Goal: Check status: Check status

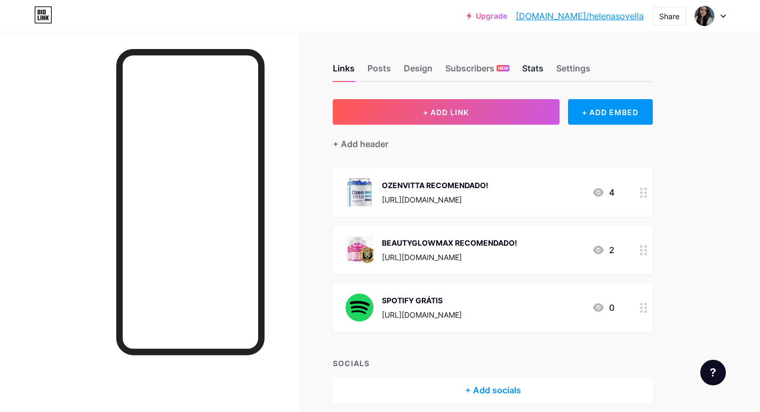
click at [529, 67] on div "Stats" at bounding box center [532, 71] width 21 height 19
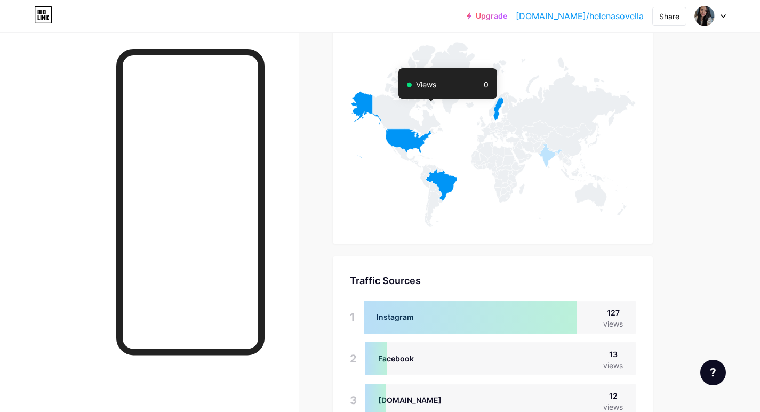
scroll to position [730, 0]
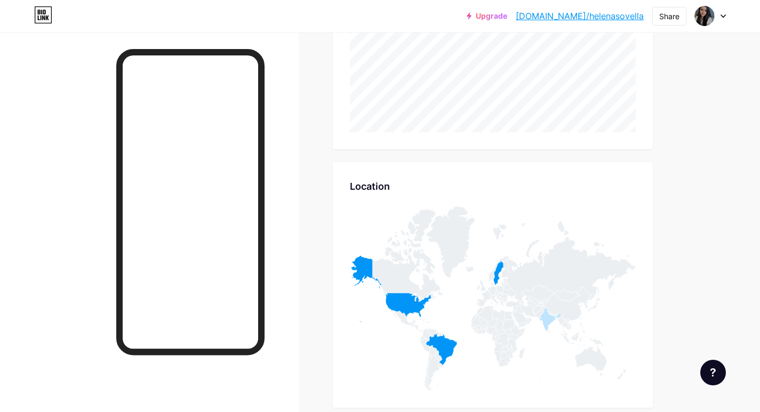
scroll to position [426, 0]
